Goal: Information Seeking & Learning: Learn about a topic

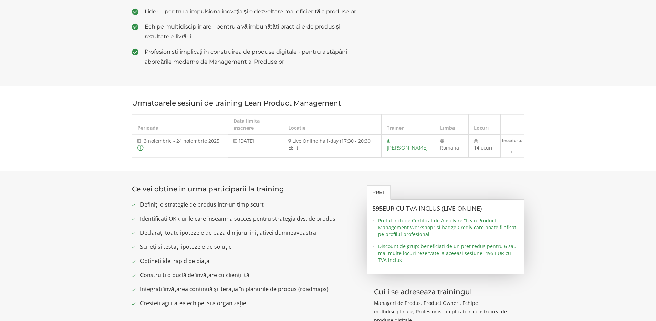
scroll to position [590, 0]
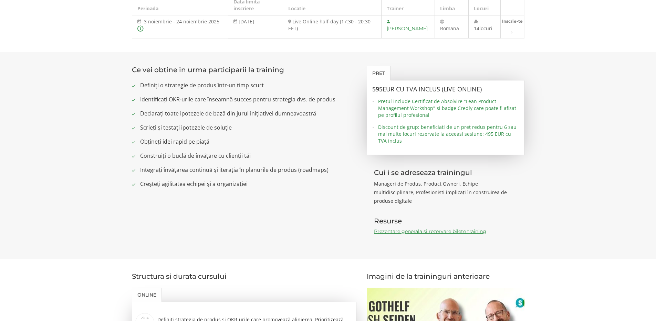
drag, startPoint x: 190, startPoint y: 95, endPoint x: 207, endPoint y: 96, distance: 16.9
click at [207, 90] on span "Definiți o strategie de produs într-un timp scurt" at bounding box center [248, 85] width 216 height 9
drag, startPoint x: 175, startPoint y: 110, endPoint x: 277, endPoint y: 111, distance: 102.2
click at [273, 104] on span "Identificați OKR-urile care înseamnă succes pentru strategia dvs. de produs" at bounding box center [248, 99] width 216 height 9
drag, startPoint x: 149, startPoint y: 125, endPoint x: 298, endPoint y: 127, distance: 148.3
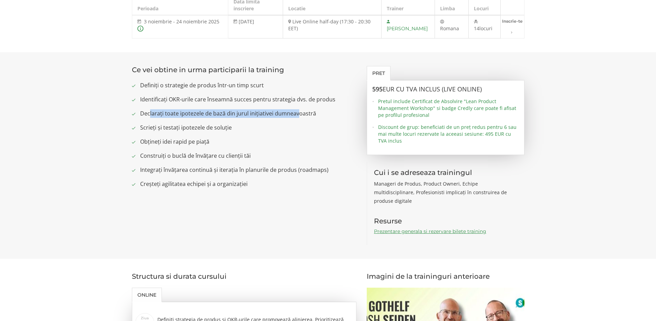
click at [298, 118] on span "Declarați toate ipotezele de bază din jurul inițiativei dumneavoastră" at bounding box center [248, 113] width 216 height 9
click at [298, 133] on ul "Definiți o strategie de produs într-un timp scurt Identificați OKR-urile care î…" at bounding box center [244, 134] width 225 height 107
drag, startPoint x: 154, startPoint y: 138, endPoint x: 226, endPoint y: 142, distance: 72.0
click at [226, 132] on span "Scrieți și testați ipotezele de soluție" at bounding box center [248, 128] width 216 height 9
click at [243, 132] on span "Scrieți și testați ipotezele de soluție" at bounding box center [248, 128] width 216 height 9
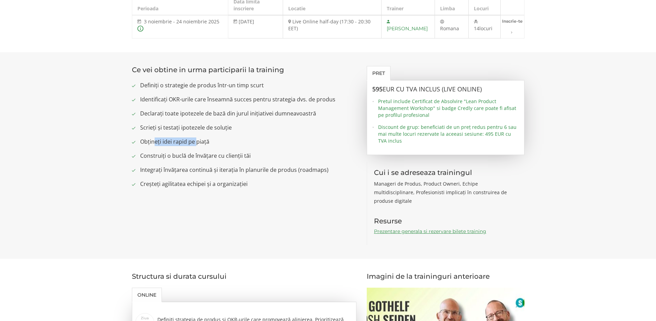
drag, startPoint x: 153, startPoint y: 152, endPoint x: 195, endPoint y: 151, distance: 42.3
click at [195, 146] on span "Obțineți idei rapid pe piață" at bounding box center [248, 142] width 216 height 9
click at [250, 146] on span "Obțineți idei rapid pe piață" at bounding box center [248, 142] width 216 height 9
drag, startPoint x: 179, startPoint y: 166, endPoint x: 221, endPoint y: 167, distance: 42.0
click at [221, 160] on span "Construiți o buclă de învățare cu clienții tăi" at bounding box center [248, 156] width 216 height 9
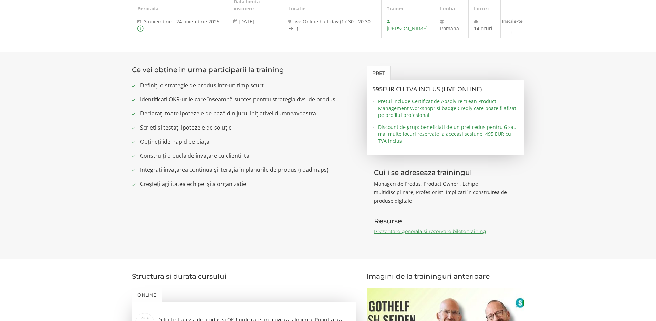
click at [289, 160] on span "Construiți o buclă de învățare cu clienții tăi" at bounding box center [248, 156] width 216 height 9
drag, startPoint x: 182, startPoint y: 178, endPoint x: 212, endPoint y: 177, distance: 29.6
click at [212, 174] on span "Integrați învățarea continuă și iterația în planurile de produs (roadmaps)" at bounding box center [248, 170] width 216 height 9
drag, startPoint x: 202, startPoint y: 192, endPoint x: 250, endPoint y: 198, distance: 48.6
click at [228, 189] on span "Creșteți agilitatea echipei și a organizației" at bounding box center [248, 184] width 216 height 9
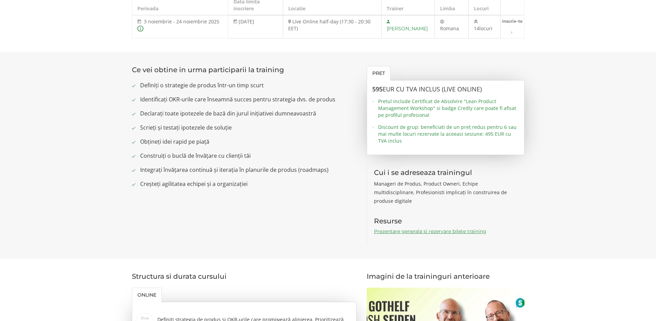
click at [294, 204] on div "Ce vei obtine in urma participarii la training Definiți o strategie de produs î…" at bounding box center [328, 155] width 403 height 179
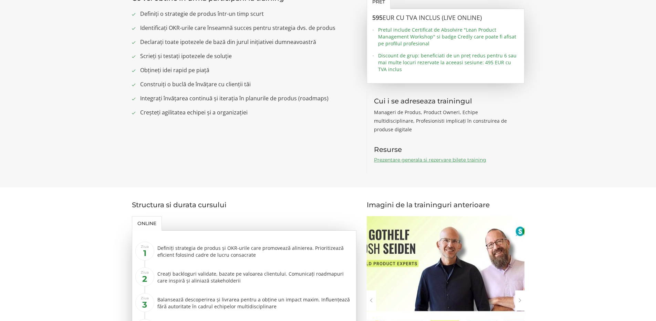
scroll to position [532, 0]
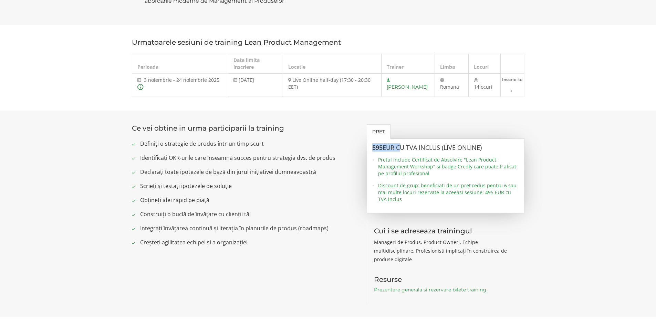
drag, startPoint x: 372, startPoint y: 158, endPoint x: 411, endPoint y: 159, distance: 38.5
click at [402, 151] on h3 "595 EUR cu TVA inclus (Live Online)" at bounding box center [445, 148] width 147 height 7
click at [412, 152] on span "EUR cu TVA inclus (Live Online)" at bounding box center [431, 147] width 99 height 8
drag, startPoint x: 372, startPoint y: 159, endPoint x: 395, endPoint y: 159, distance: 23.1
click at [395, 151] on h3 "595 EUR cu TVA inclus (Live Online)" at bounding box center [445, 148] width 147 height 7
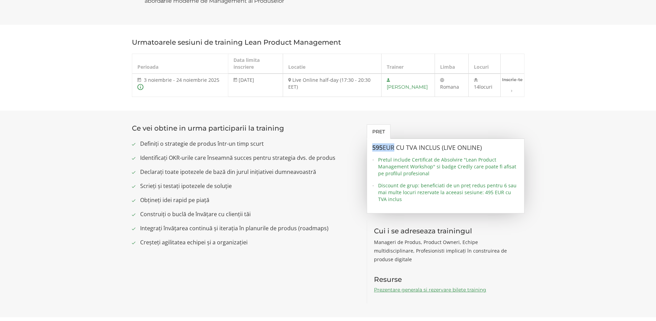
copy h3 "595 EUR"
click at [373, 151] on h3 "595 EUR cu TVA inclus (Live Online)" at bounding box center [445, 148] width 147 height 7
